Goal: Information Seeking & Learning: Learn about a topic

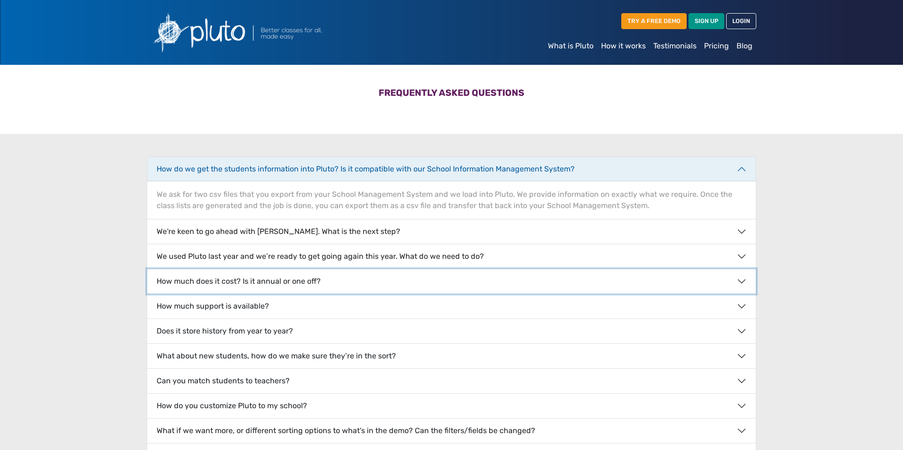
click at [442, 282] on button "How much does it cost? Is it annual or one off?" at bounding box center [451, 281] width 608 height 24
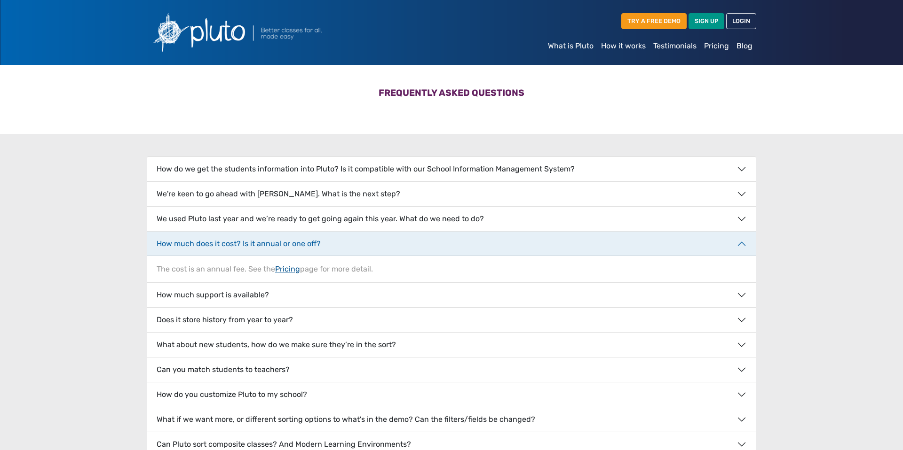
click at [296, 269] on link "Pricing" at bounding box center [287, 269] width 25 height 9
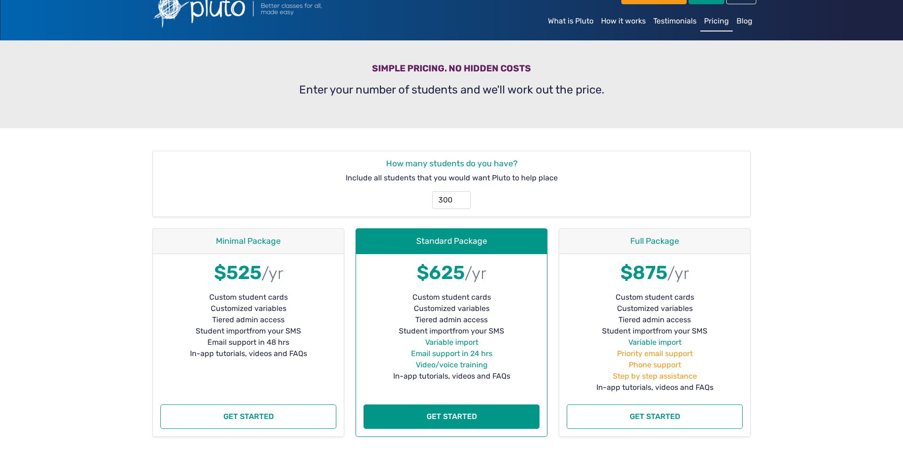
scroll to position [28, 0]
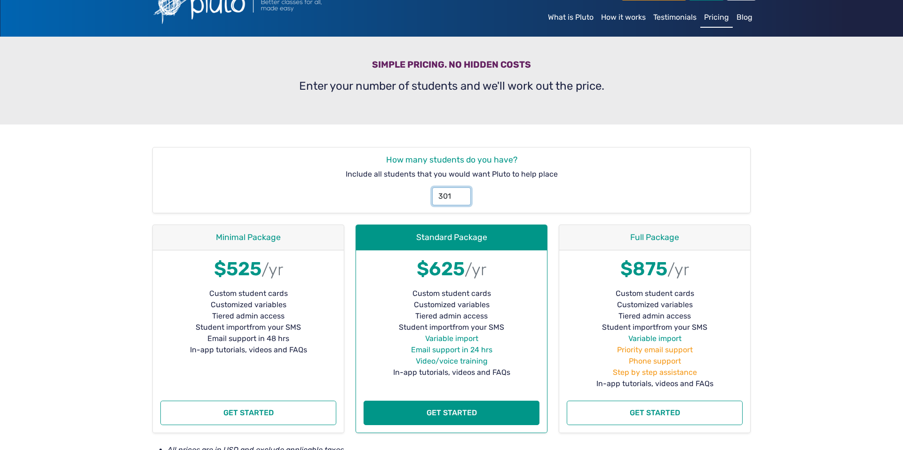
click at [461, 193] on input "301" at bounding box center [451, 197] width 38 height 18
click at [461, 193] on input "302" at bounding box center [451, 197] width 38 height 18
drag, startPoint x: 452, startPoint y: 195, endPoint x: 438, endPoint y: 196, distance: 14.1
click at [438, 196] on input "302" at bounding box center [451, 197] width 38 height 18
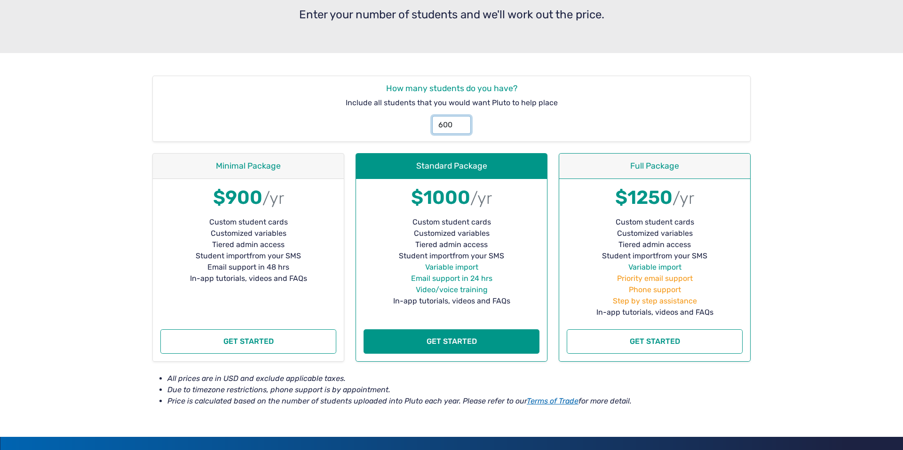
scroll to position [99, 0]
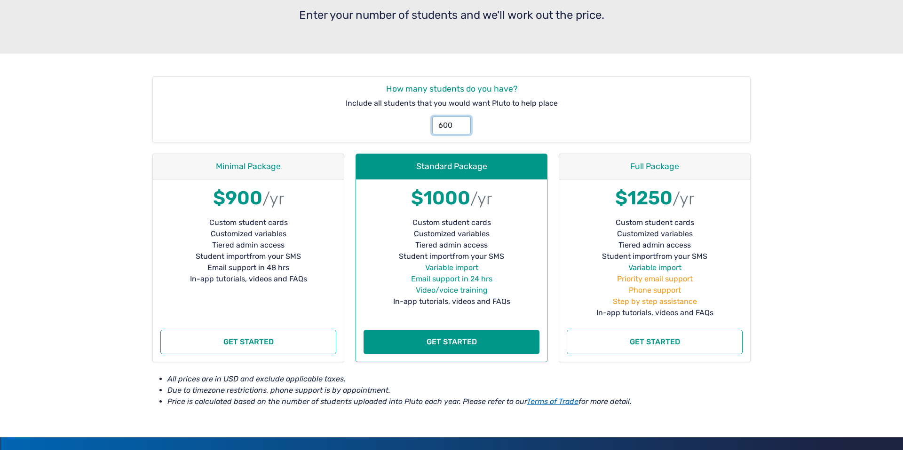
drag, startPoint x: 454, startPoint y: 124, endPoint x: 433, endPoint y: 126, distance: 20.8
click at [433, 126] on input "600" at bounding box center [451, 126] width 38 height 18
type input "400"
